Goal: Check status: Check status

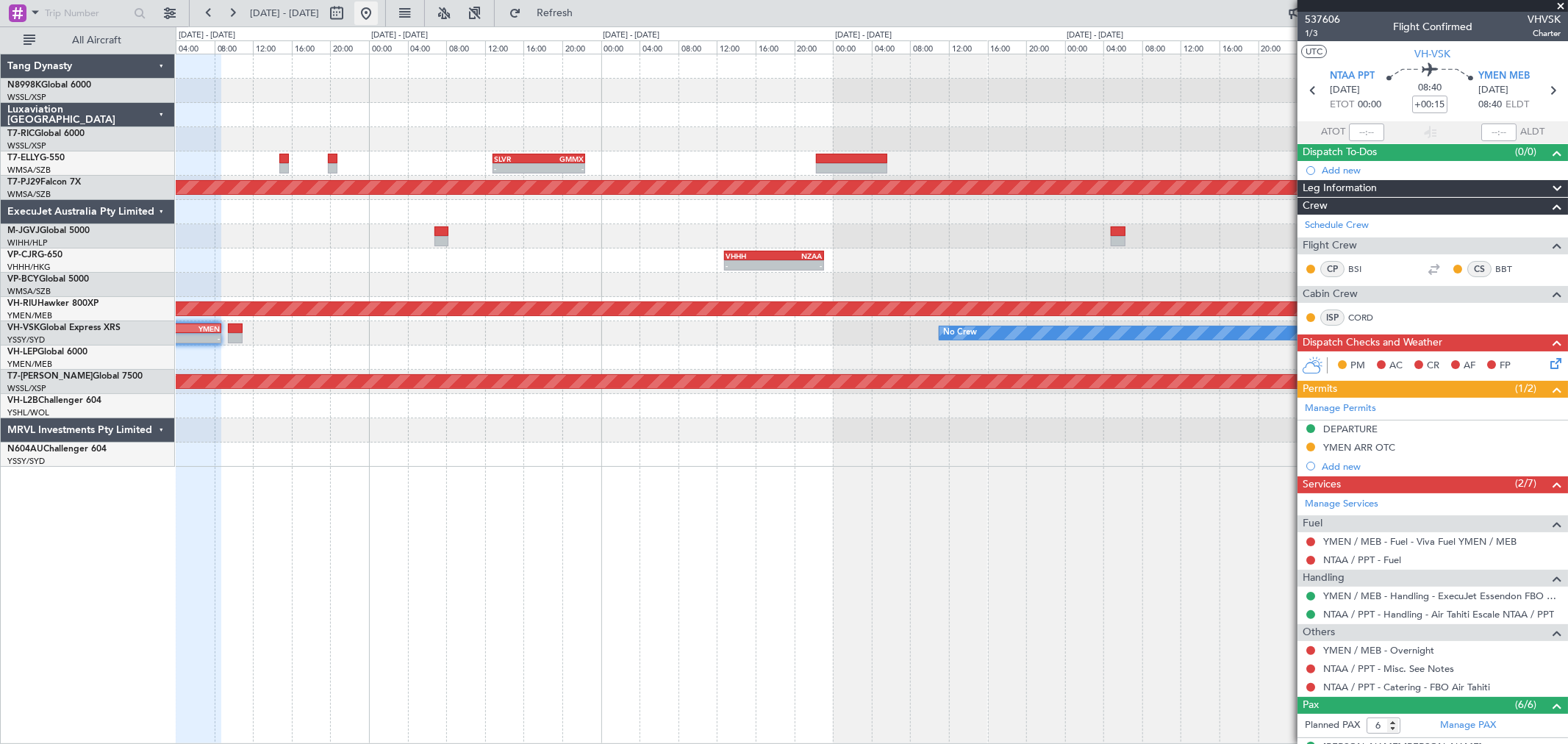
click at [378, 17] on button at bounding box center [366, 13] width 23 height 23
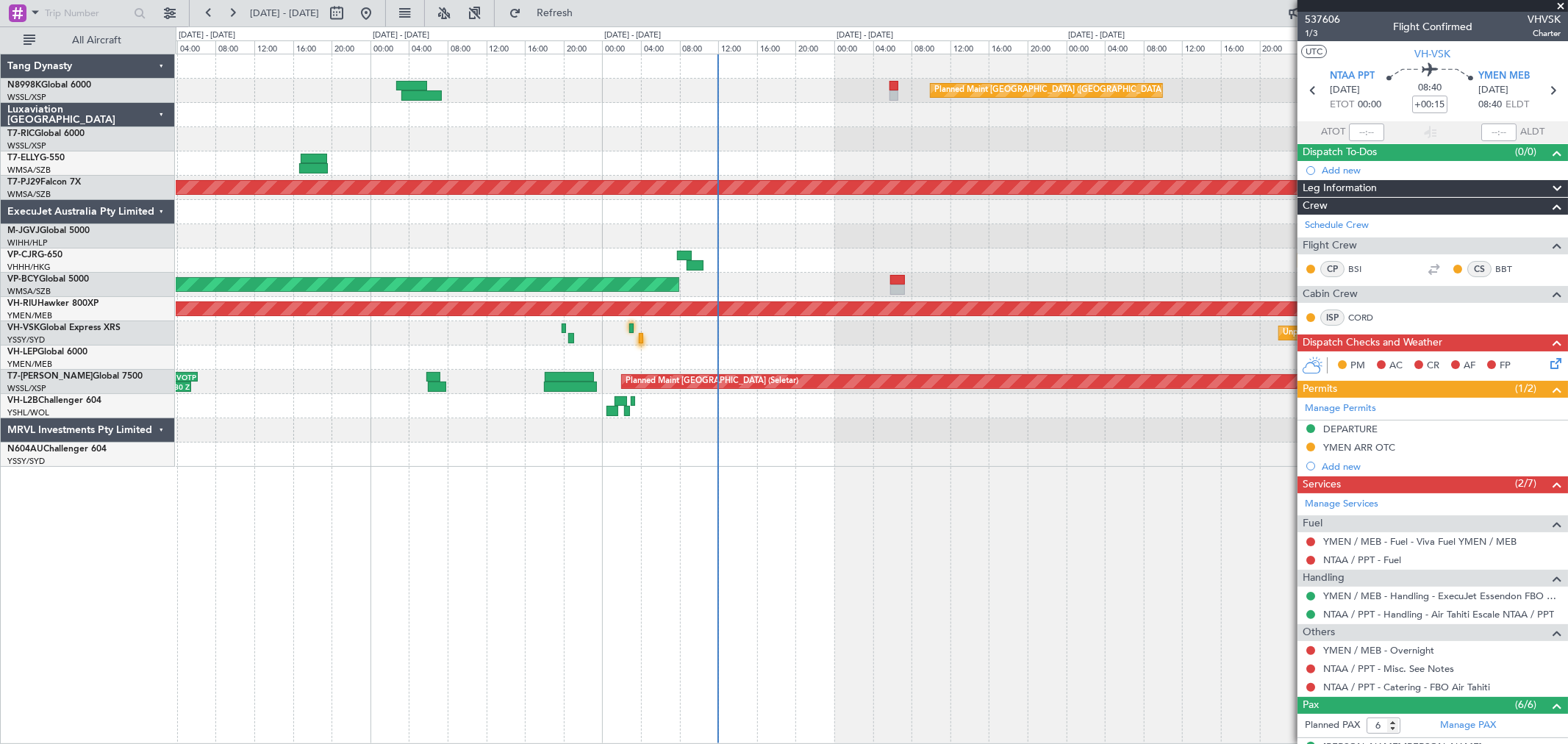
click at [841, 157] on div "Planned Maint [GEOGRAPHIC_DATA] ([GEOGRAPHIC_DATA] Intl) Planned Maint [GEOGRAP…" at bounding box center [871, 260] width 1392 height 412
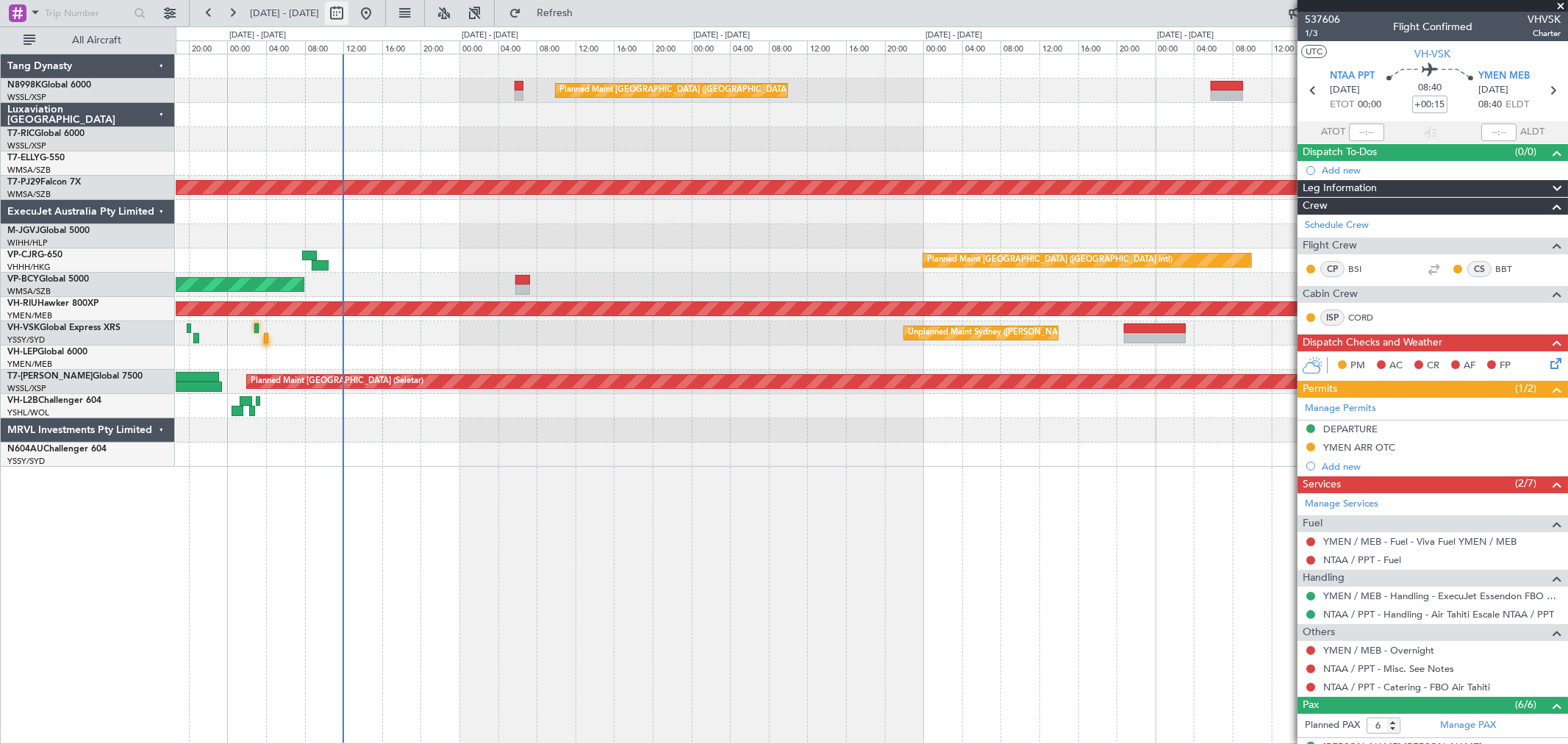
click at [349, 17] on button at bounding box center [337, 13] width 23 height 23
select select "9"
select select "2025"
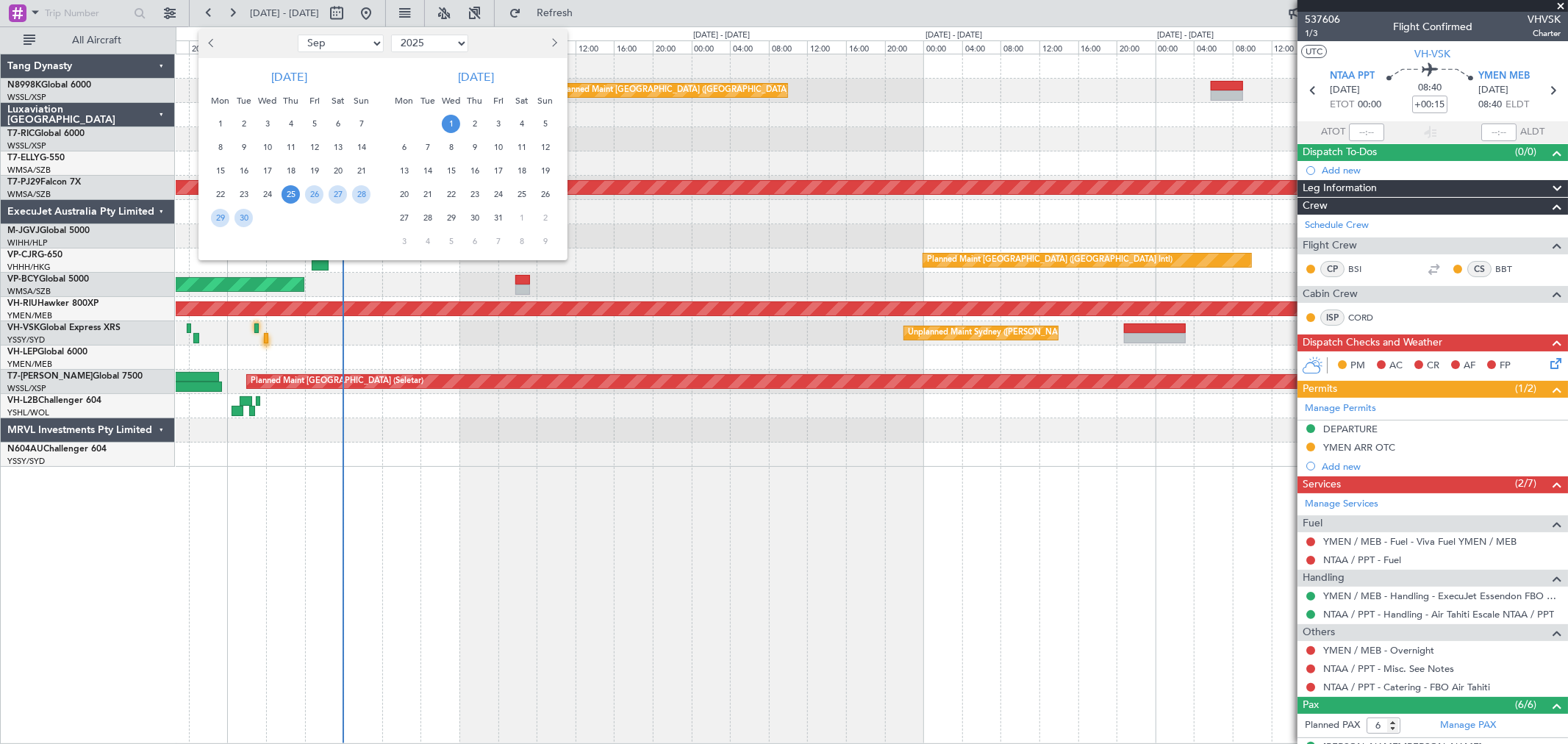
click at [540, 189] on span "26" at bounding box center [545, 194] width 19 height 19
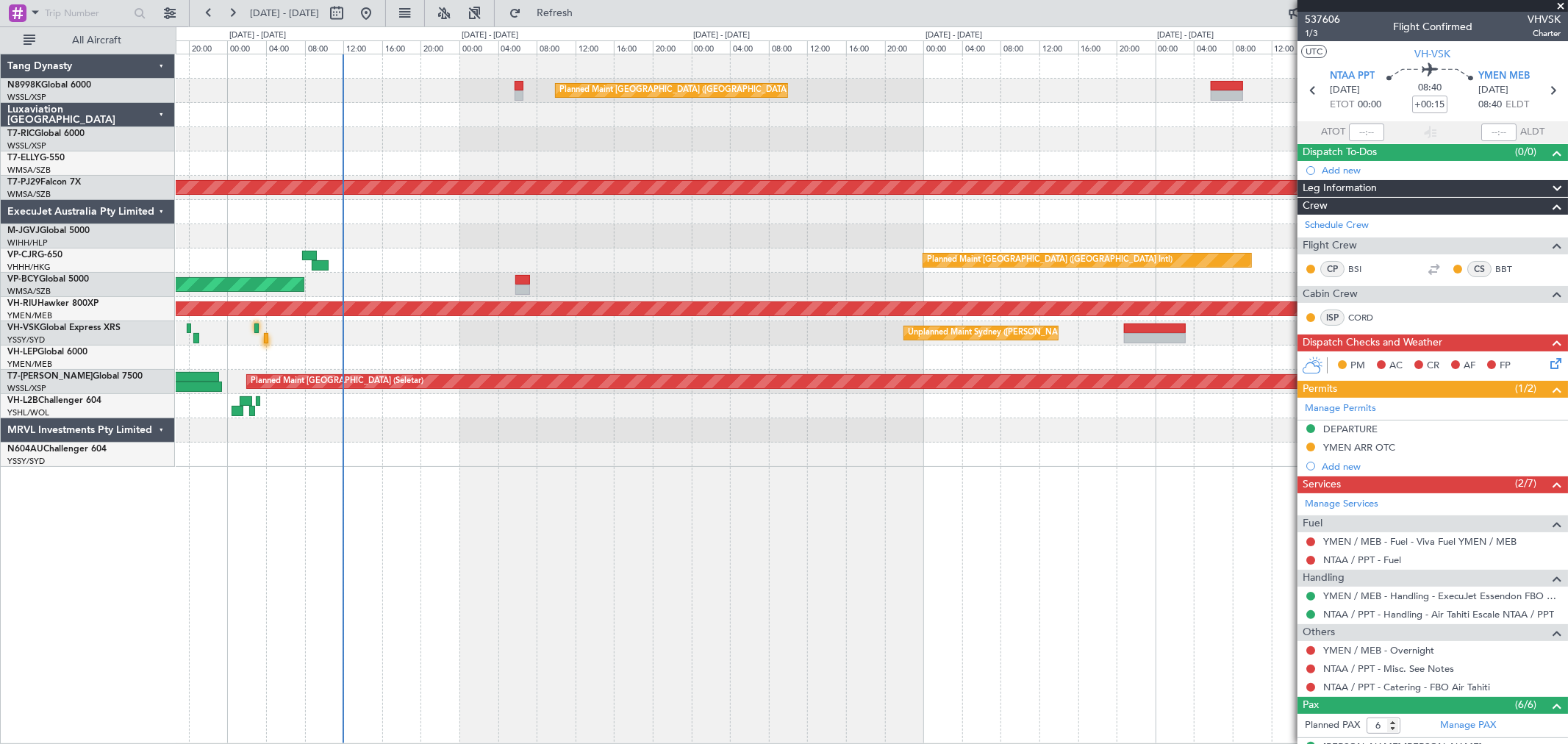
select select "10"
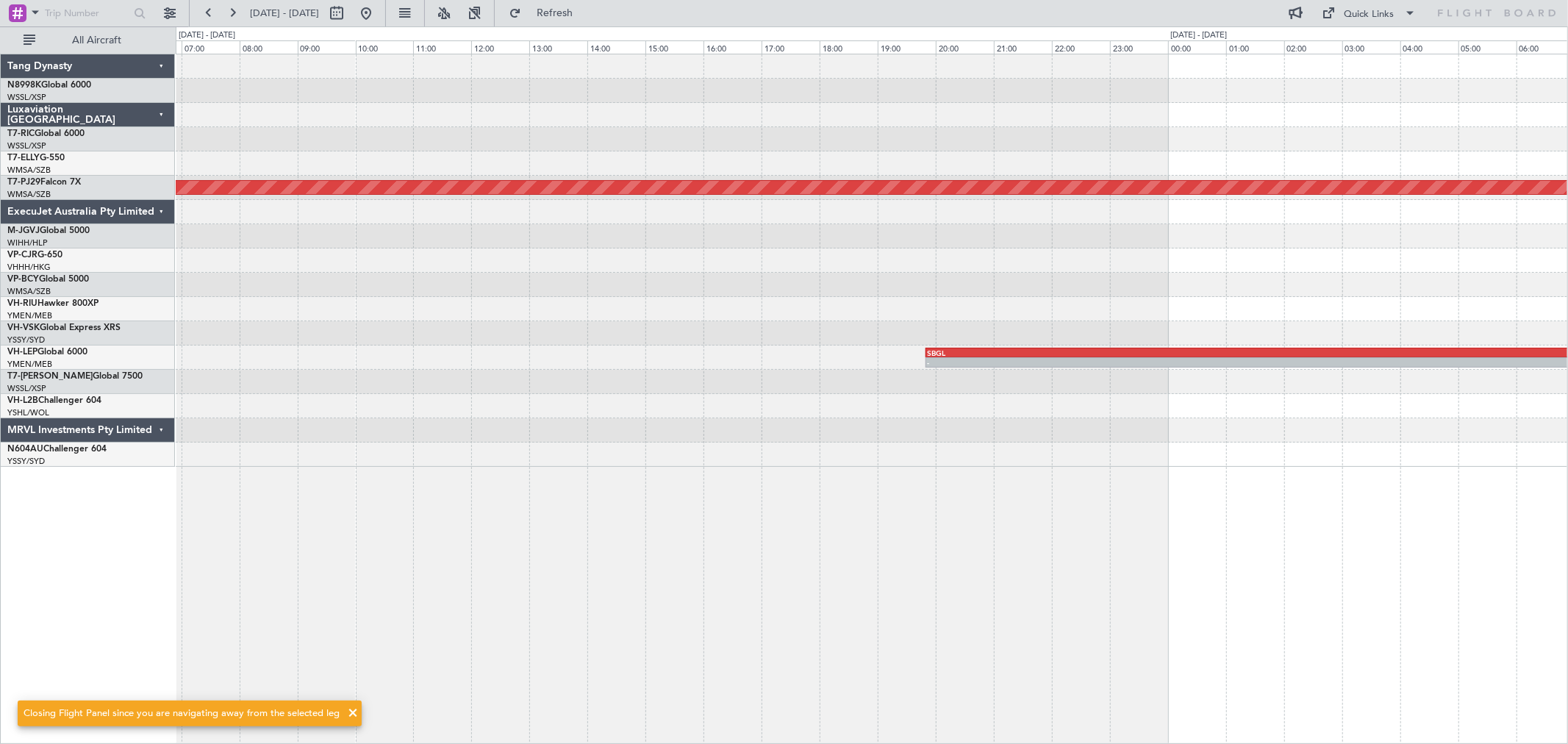
click at [948, 256] on div at bounding box center [871, 260] width 1392 height 24
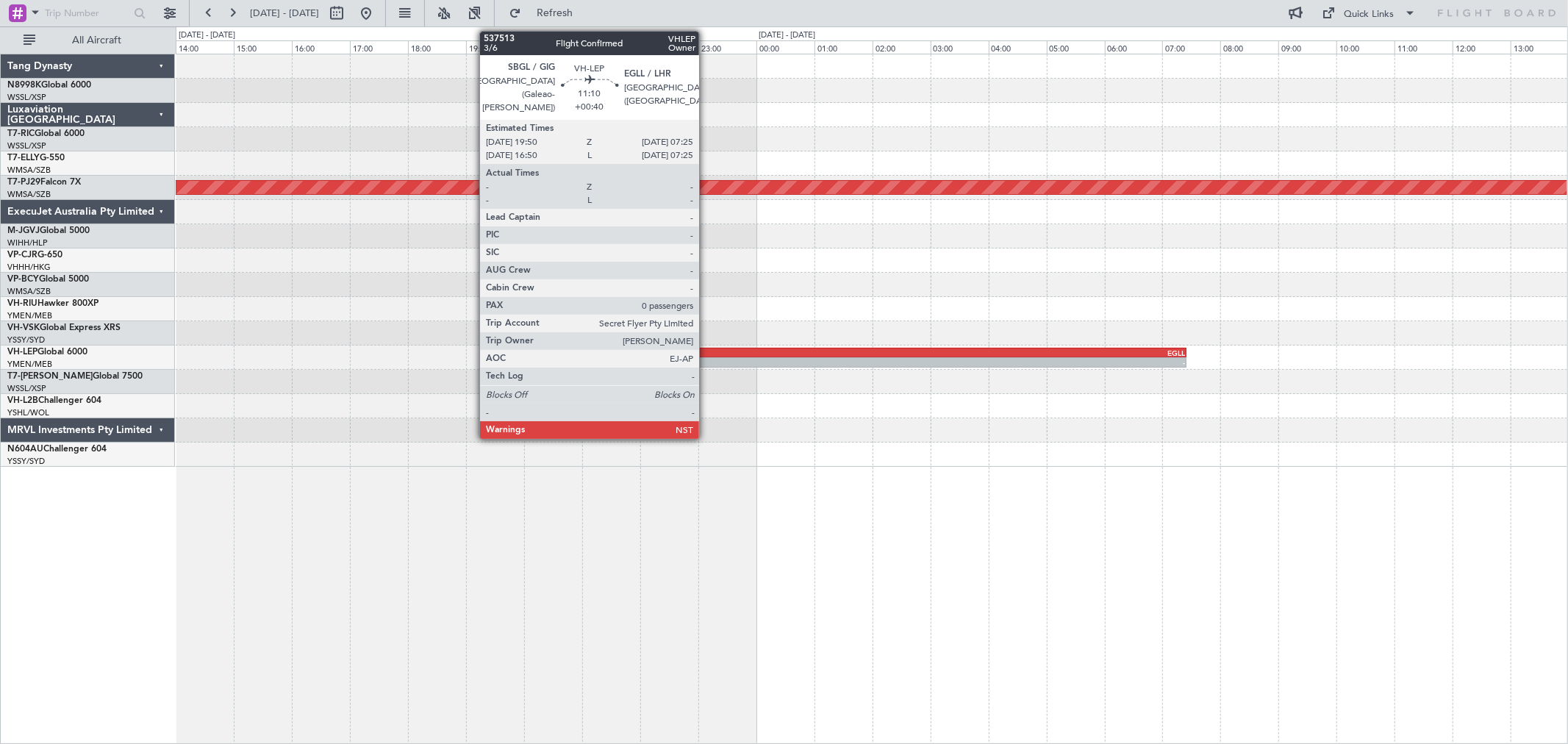
click at [706, 353] on div "SBGL" at bounding box center [683, 353] width 335 height 9
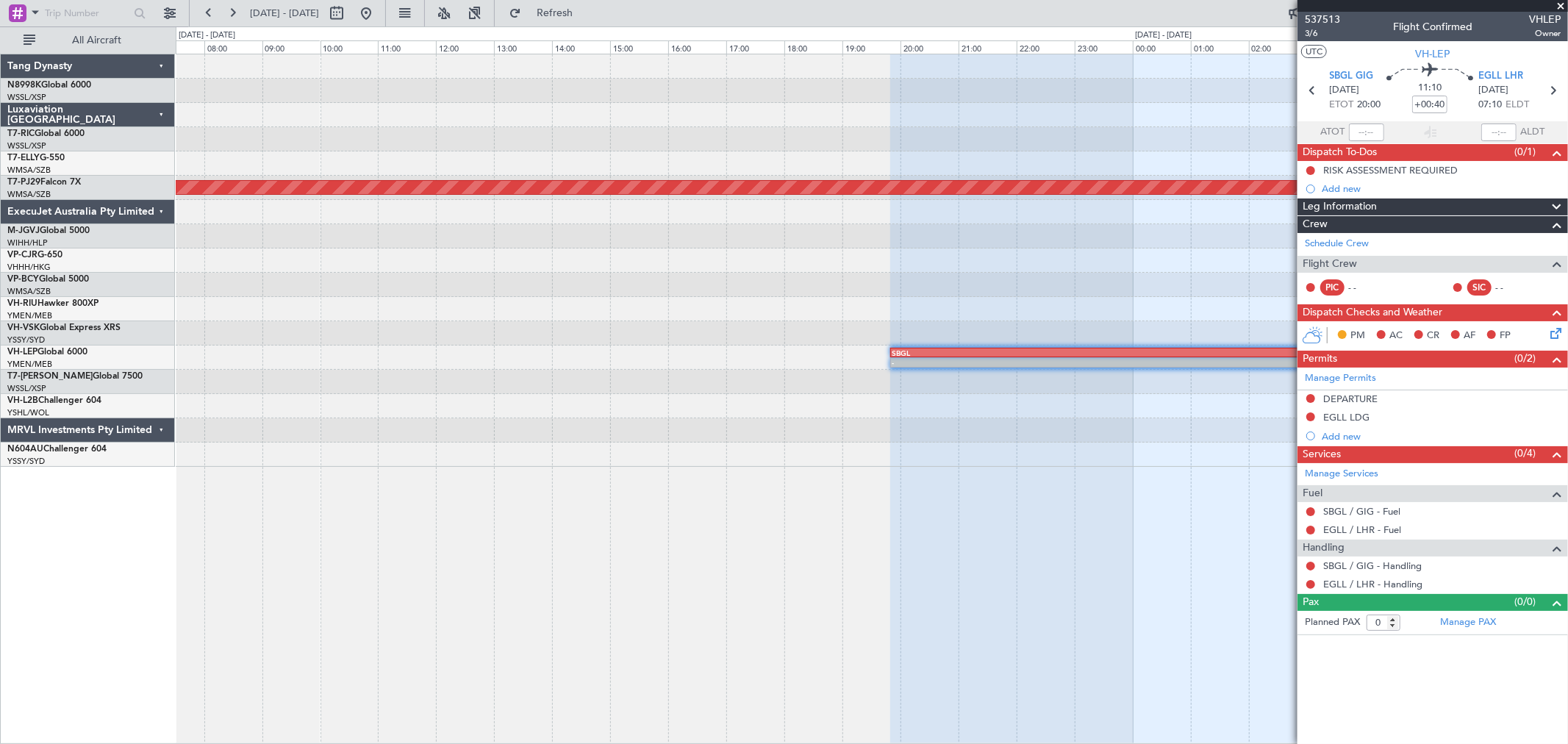
click at [889, 467] on div "Planned Maint [GEOGRAPHIC_DATA] (Sultan [PERSON_NAME] [PERSON_NAME] - Subang) -…" at bounding box center [871, 398] width 1392 height 690
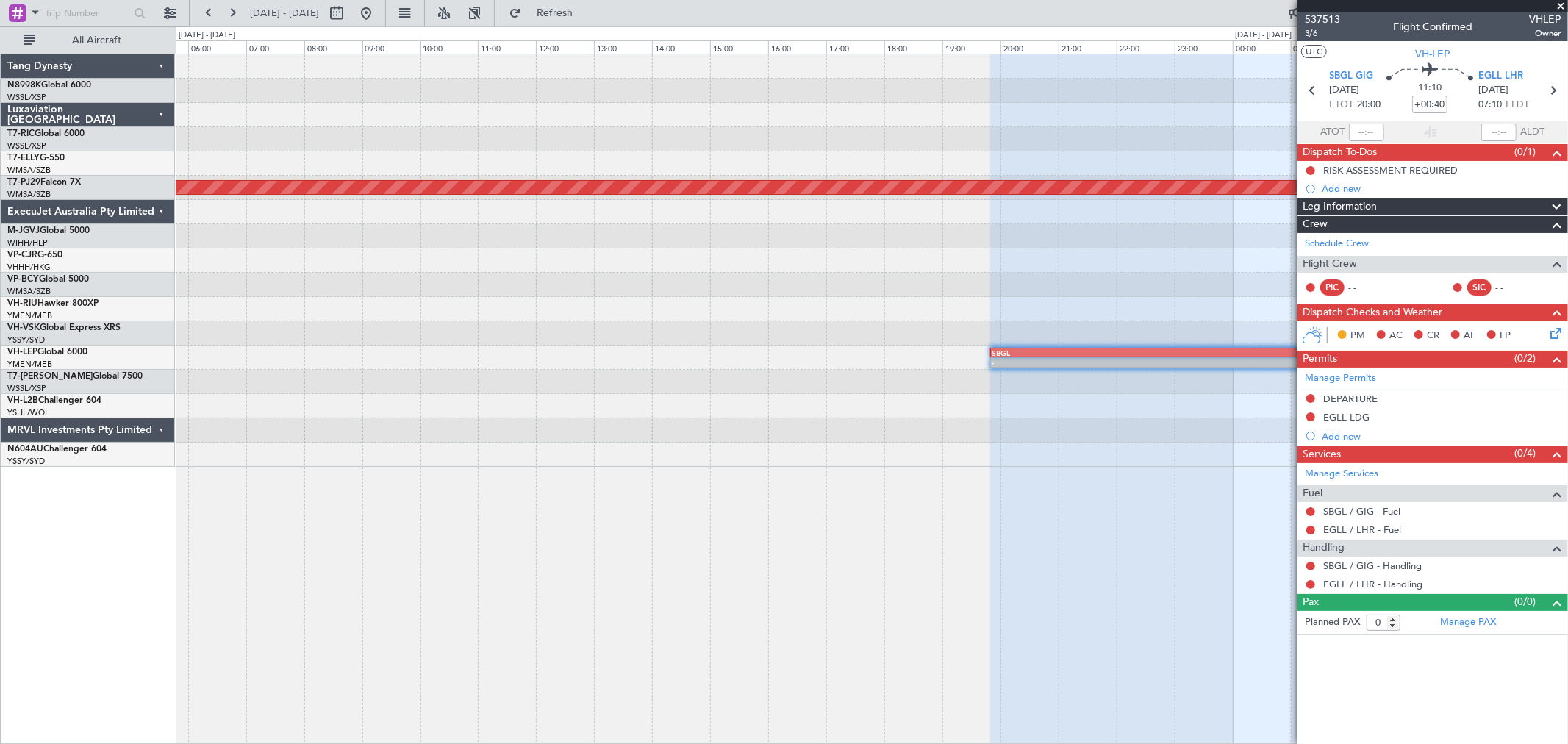
click at [951, 450] on div at bounding box center [871, 454] width 1392 height 24
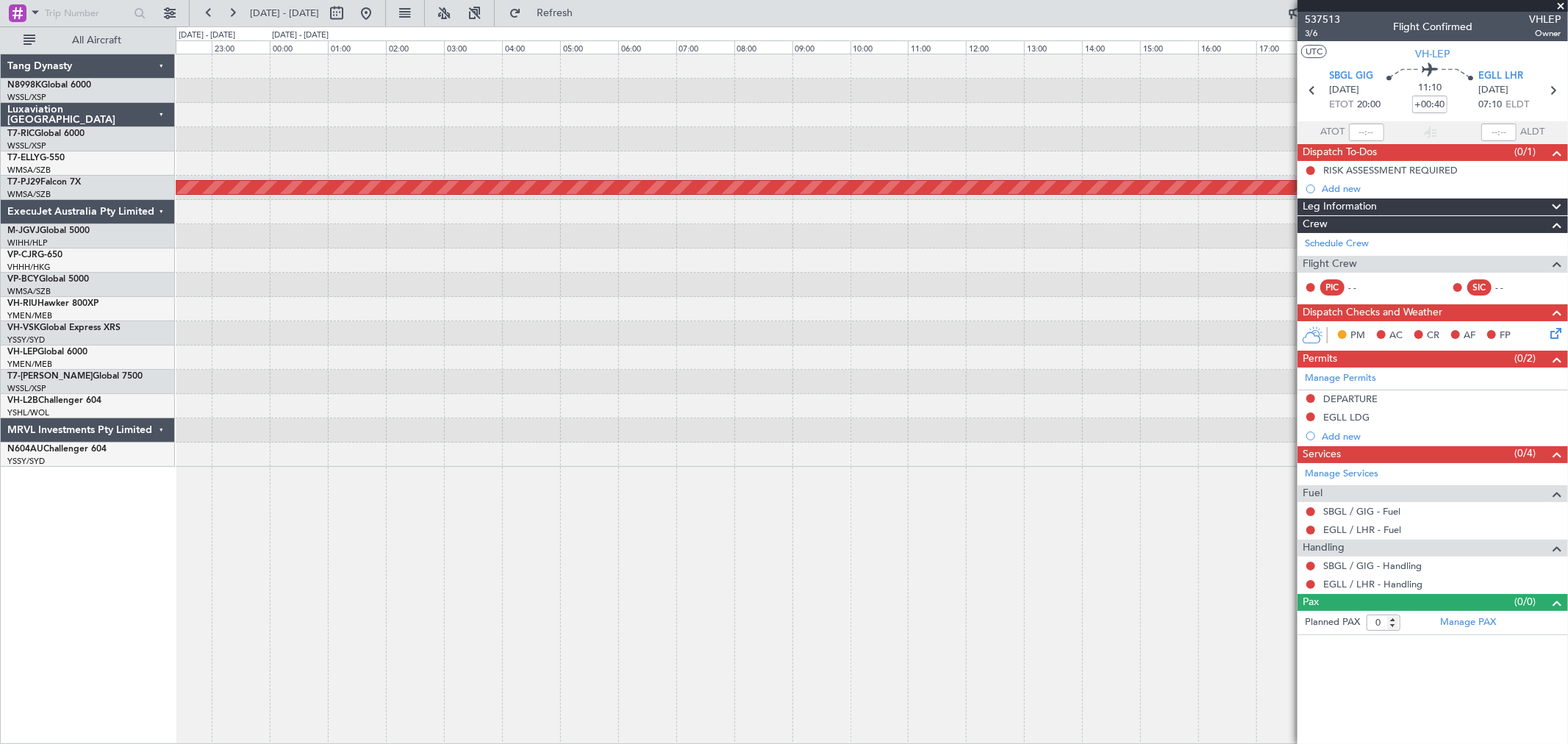
click at [1011, 420] on div at bounding box center [871, 430] width 1392 height 24
click at [1319, 20] on span "537513" at bounding box center [1323, 19] width 36 height 15
